Goal: Book appointment/travel/reservation

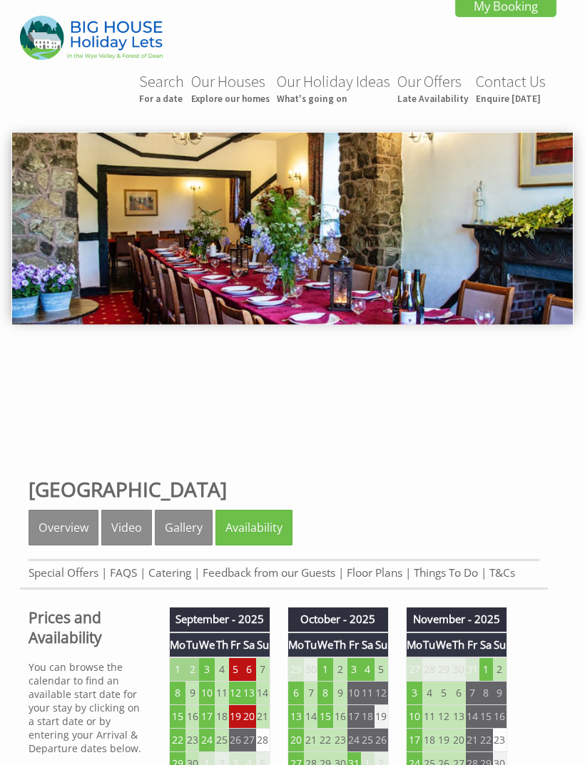
scroll to position [521, 0]
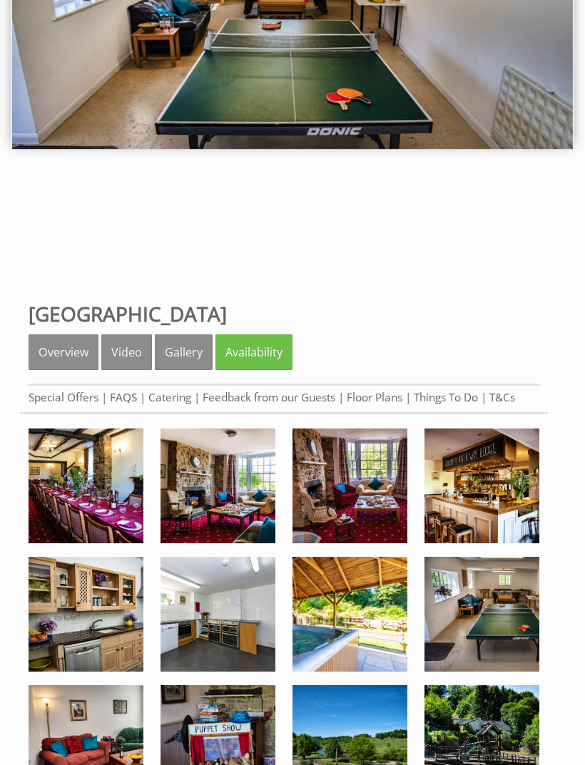
scroll to position [175, 0]
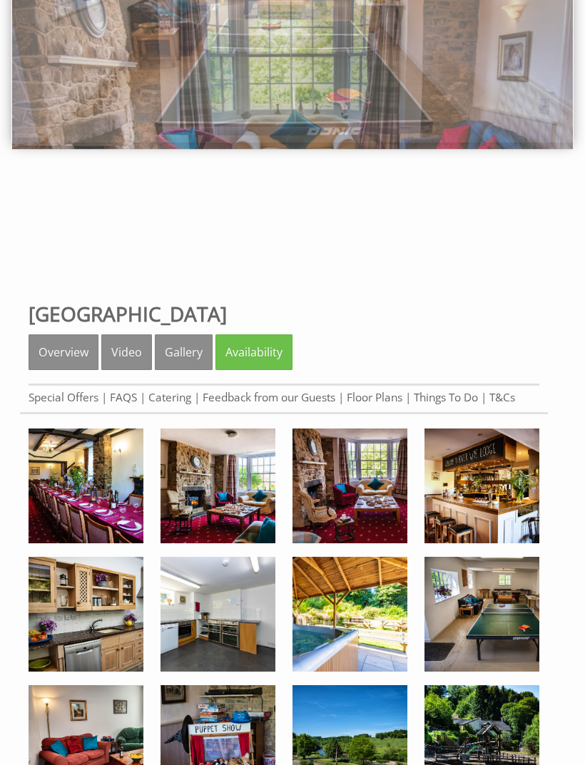
click at [63, 344] on link "Overview" at bounding box center [64, 352] width 70 height 36
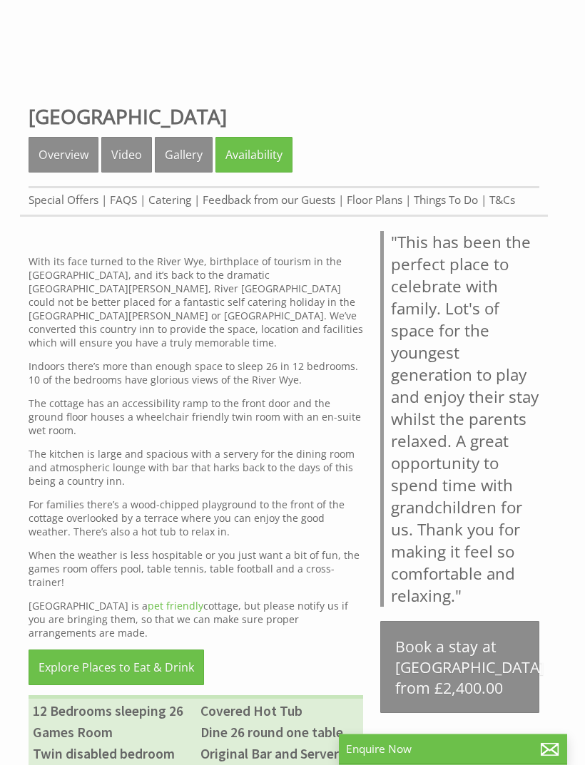
scroll to position [374, 0]
click at [62, 155] on link "Overview" at bounding box center [64, 154] width 70 height 36
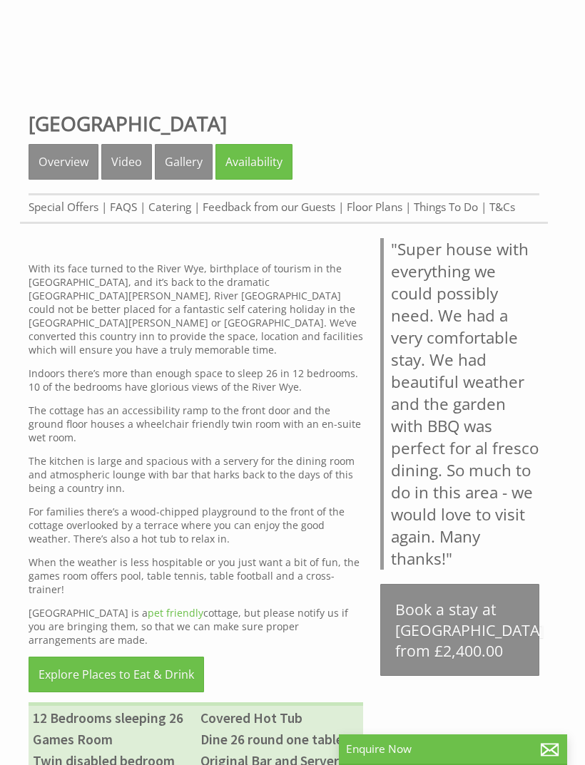
scroll to position [365, 0]
click at [584, 424] on html "Search For a date Our Houses Explore our homes Our Holiday Ideas What's going o…" at bounding box center [292, 736] width 585 height 2203
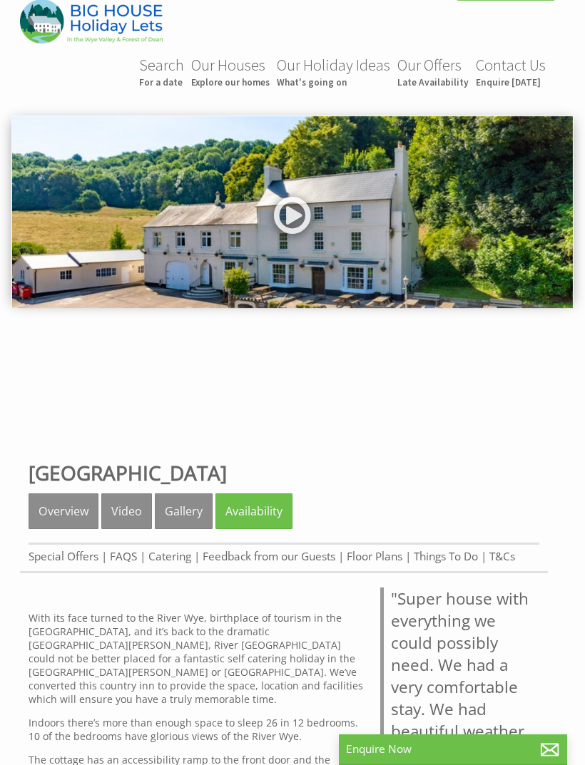
scroll to position [0, 0]
